Goal: Unclear

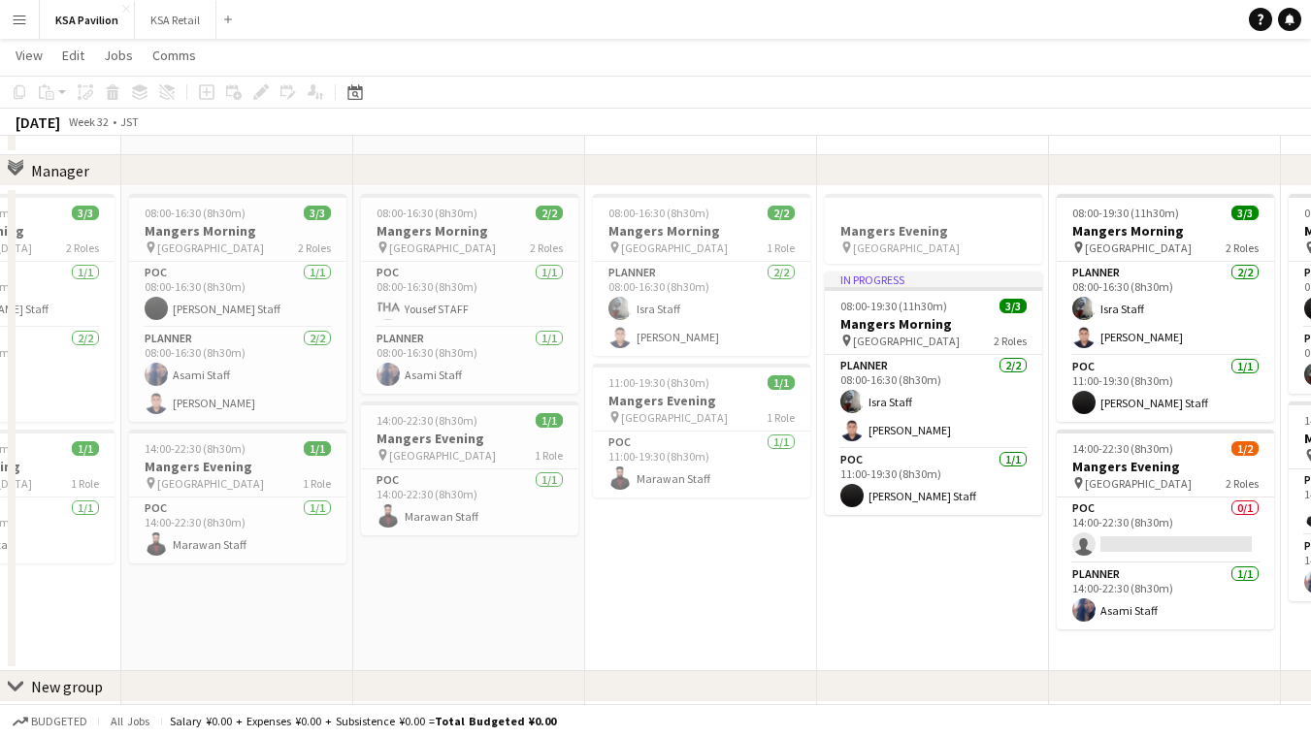
scroll to position [107, 0]
